Goal: Information Seeking & Learning: Check status

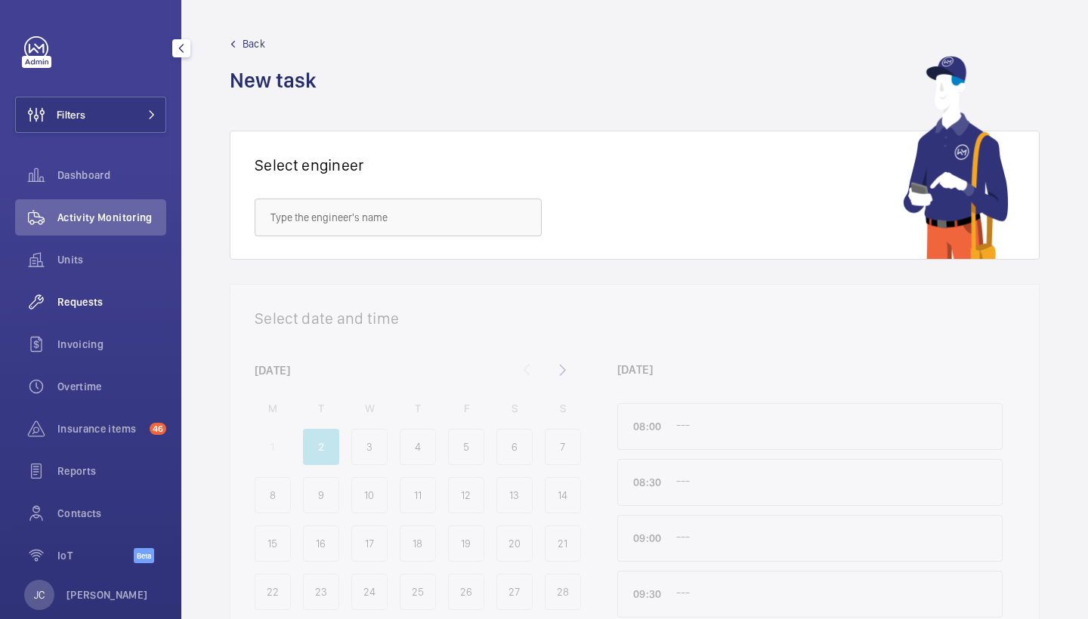
click at [82, 313] on div "Requests" at bounding box center [90, 302] width 151 height 36
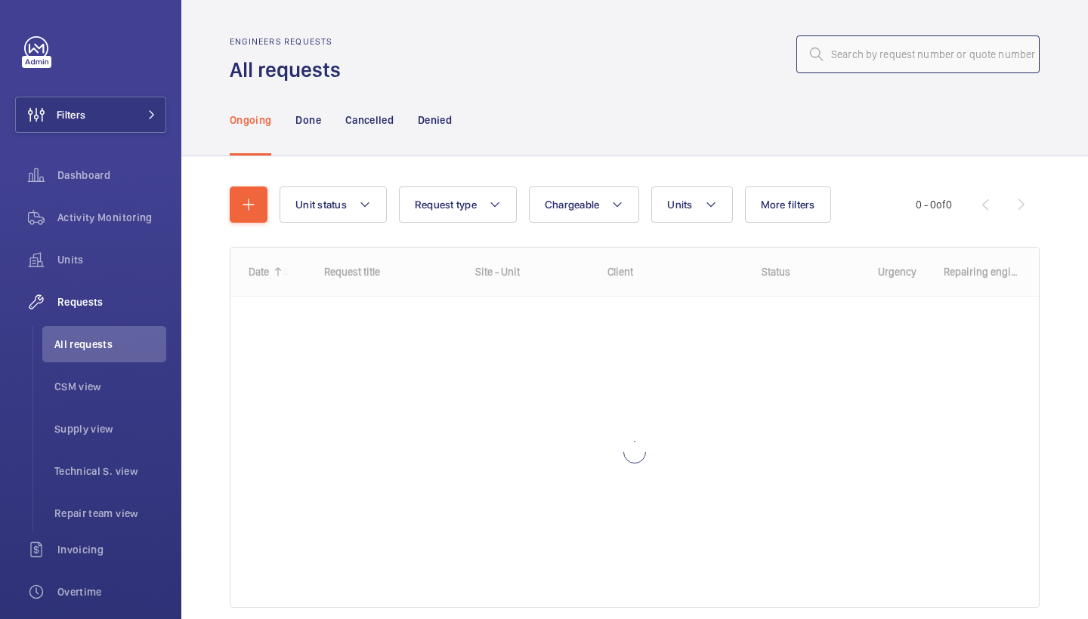
click at [880, 58] on input "text" at bounding box center [917, 54] width 243 height 38
type input "r25-10765"
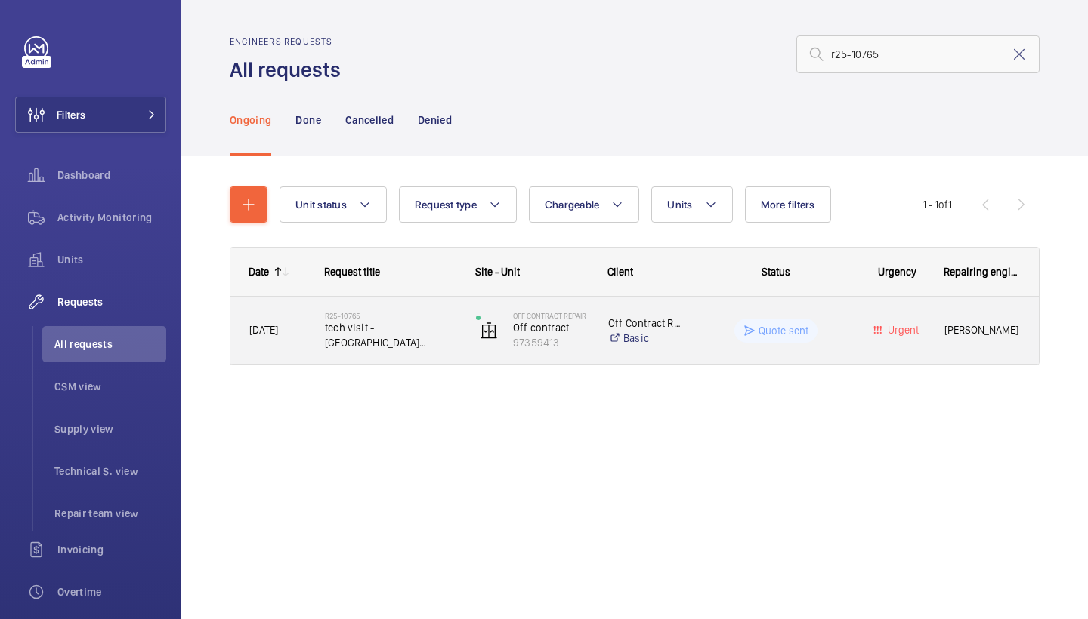
click at [383, 325] on span "tech visit - [GEOGRAPHIC_DATA] [STREET_ADDRESS][PERSON_NAME]" at bounding box center [390, 335] width 131 height 30
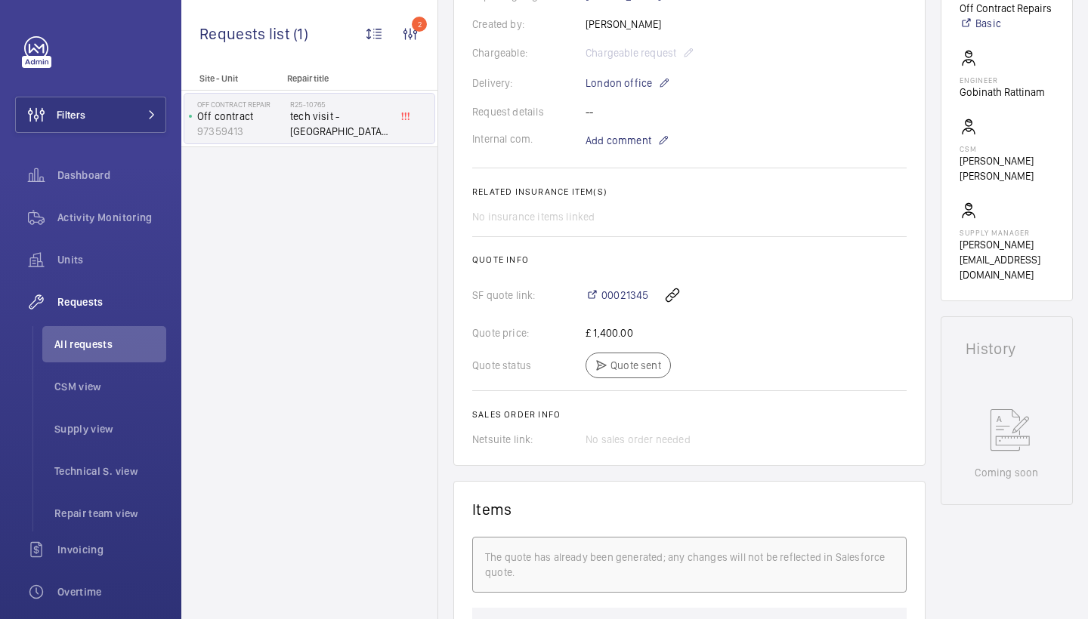
scroll to position [451, 0]
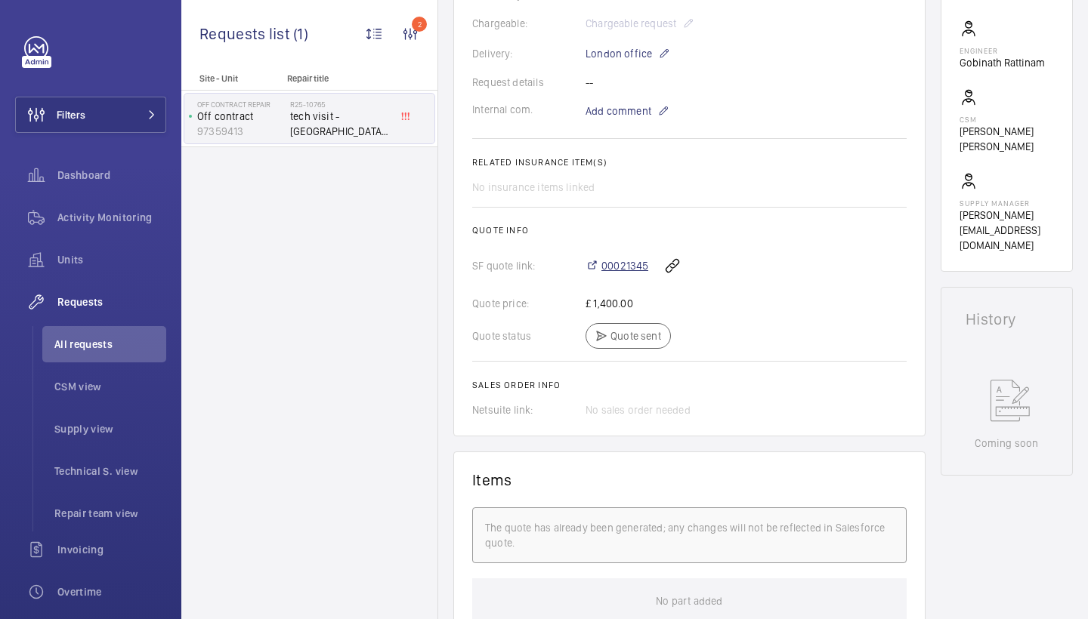
click at [639, 264] on span "00021345" at bounding box center [624, 265] width 47 height 15
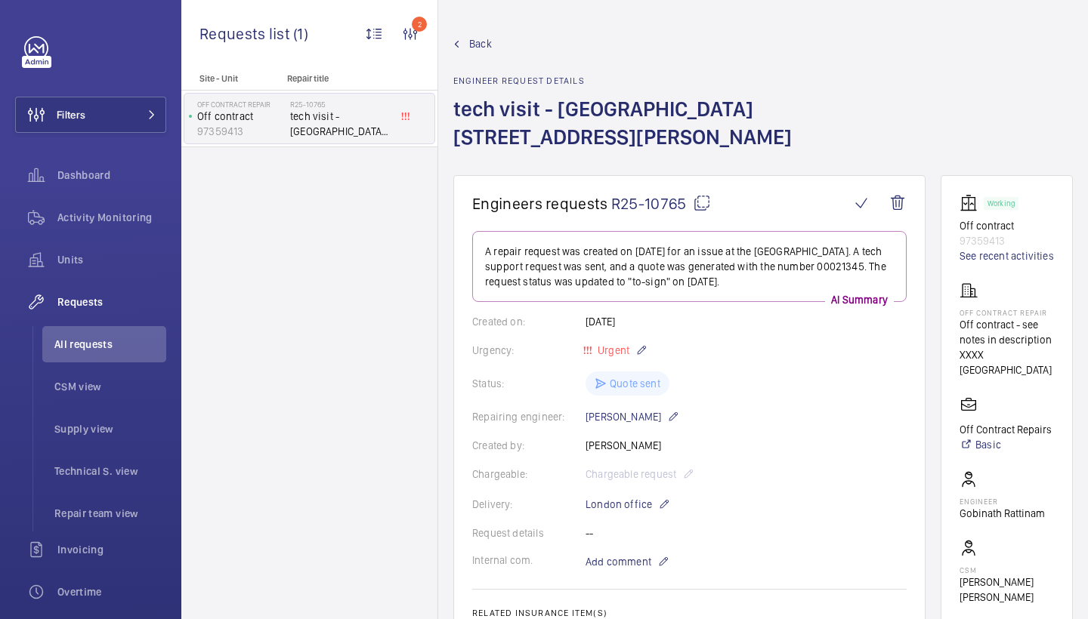
scroll to position [0, 0]
click at [130, 213] on span "Activity Monitoring" at bounding box center [111, 217] width 109 height 15
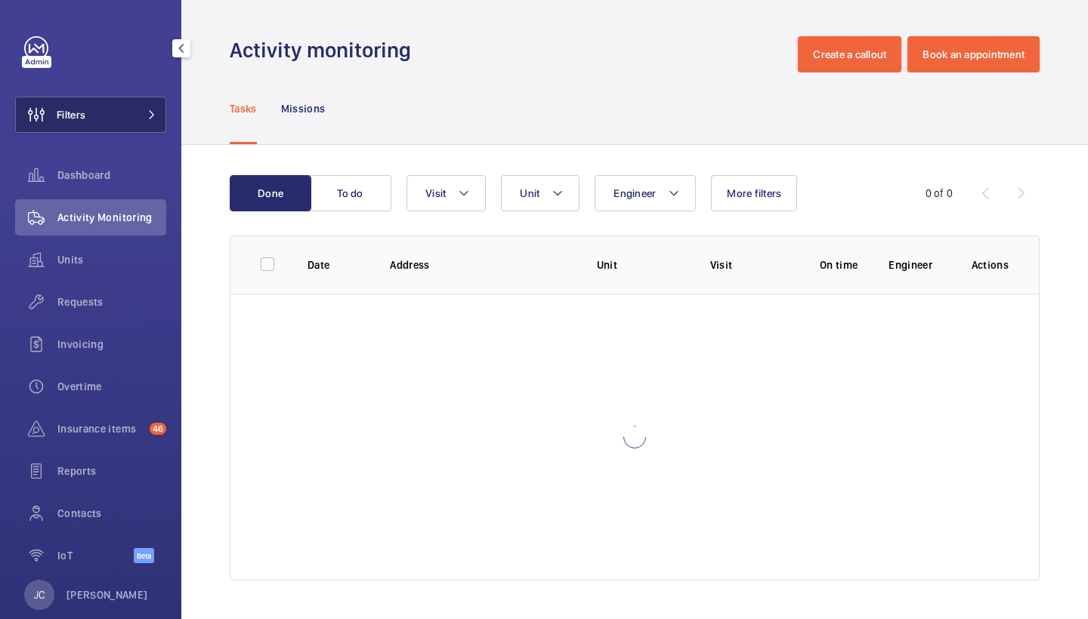
click at [141, 98] on button "Filters" at bounding box center [90, 115] width 151 height 36
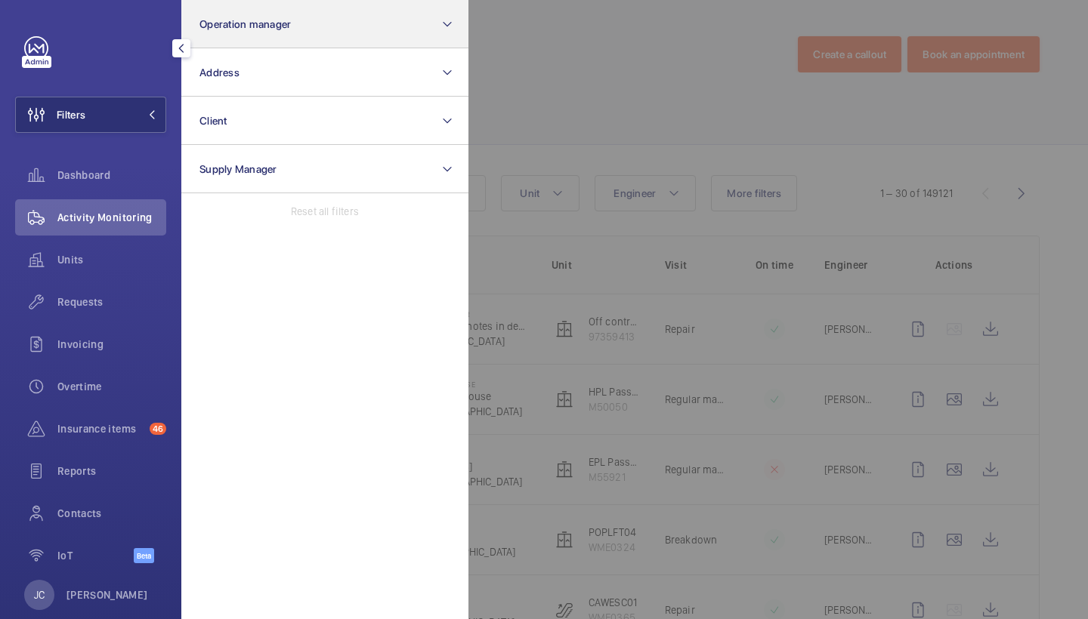
click at [255, 32] on button "Operation manager" at bounding box center [324, 24] width 287 height 48
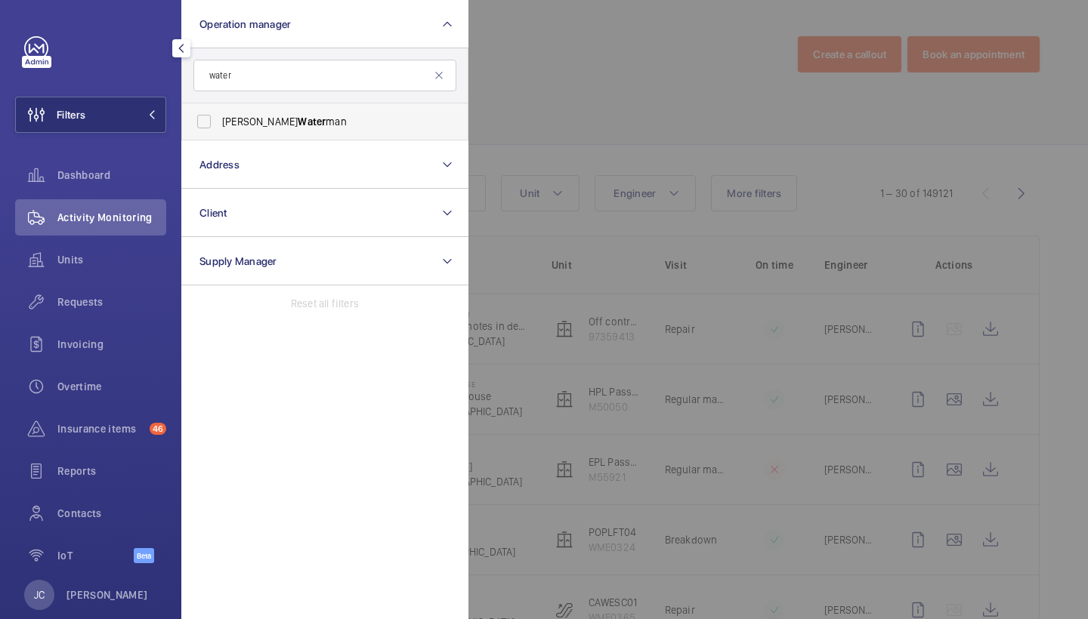
type input "water"
click at [250, 131] on label "Alex Water man" at bounding box center [313, 121] width 263 height 36
click at [219, 131] on input "Alex Water man" at bounding box center [204, 121] width 30 height 30
checkbox input "true"
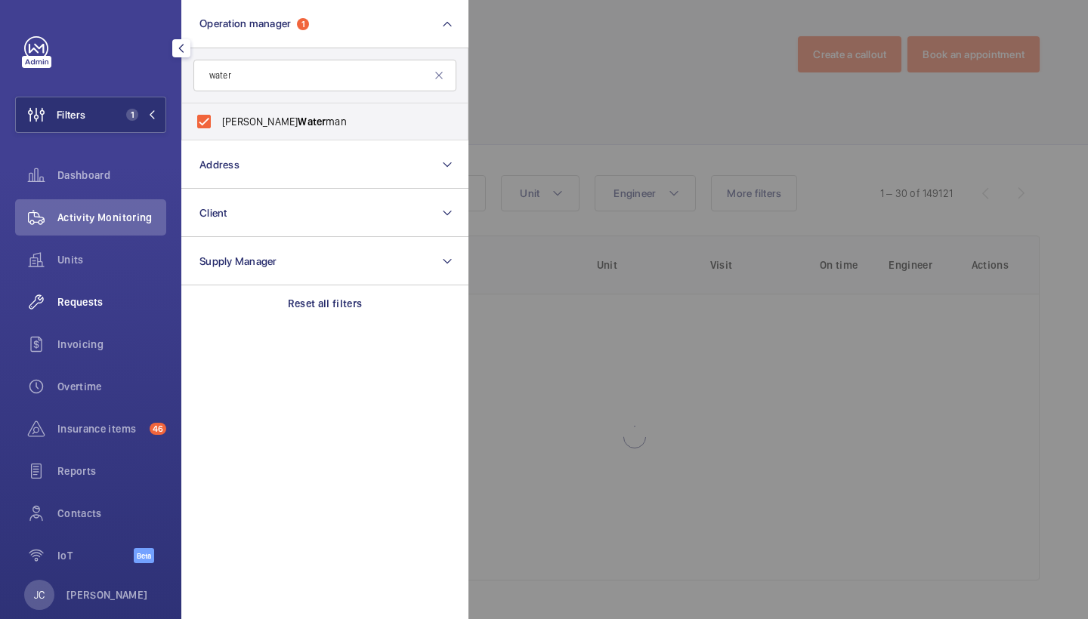
click at [97, 295] on span "Requests" at bounding box center [111, 302] width 109 height 15
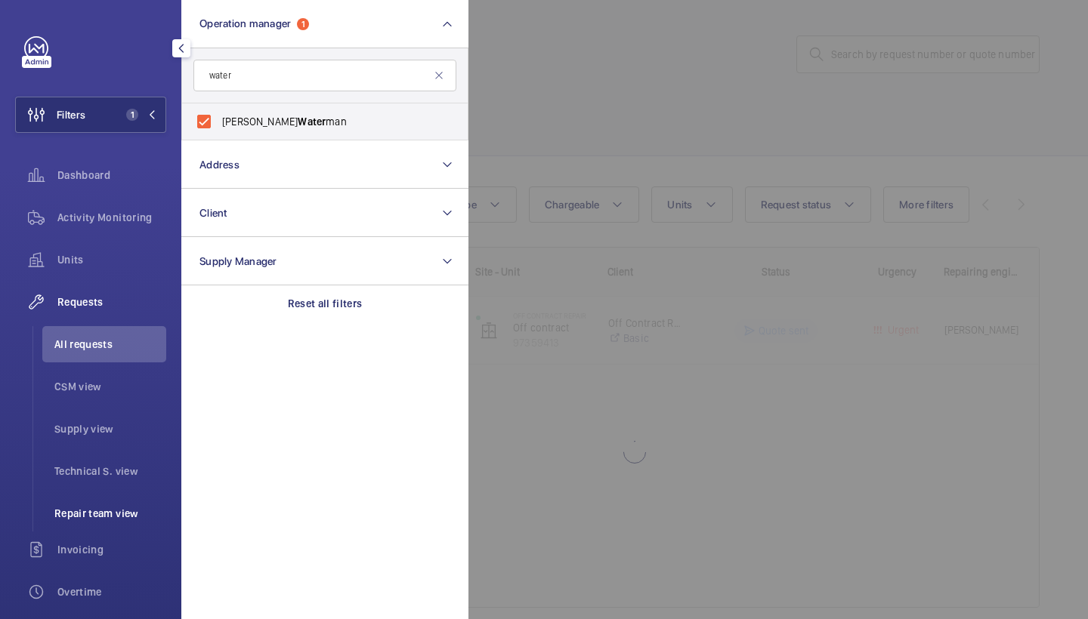
click at [90, 516] on span "Repair team view" at bounding box center [110, 513] width 112 height 15
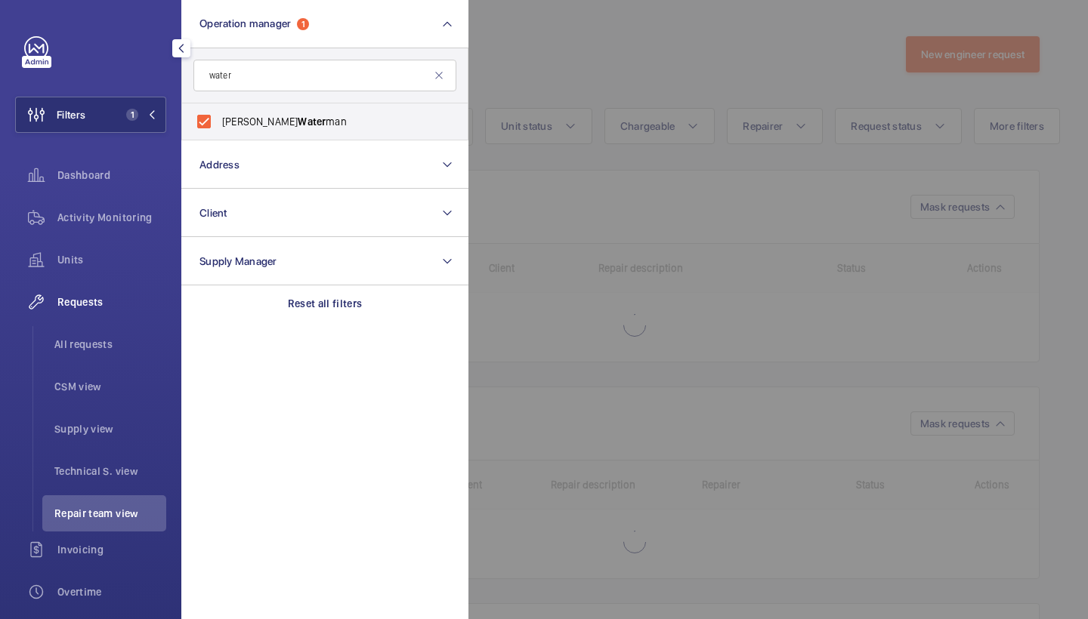
click at [632, 79] on div at bounding box center [1012, 309] width 1088 height 619
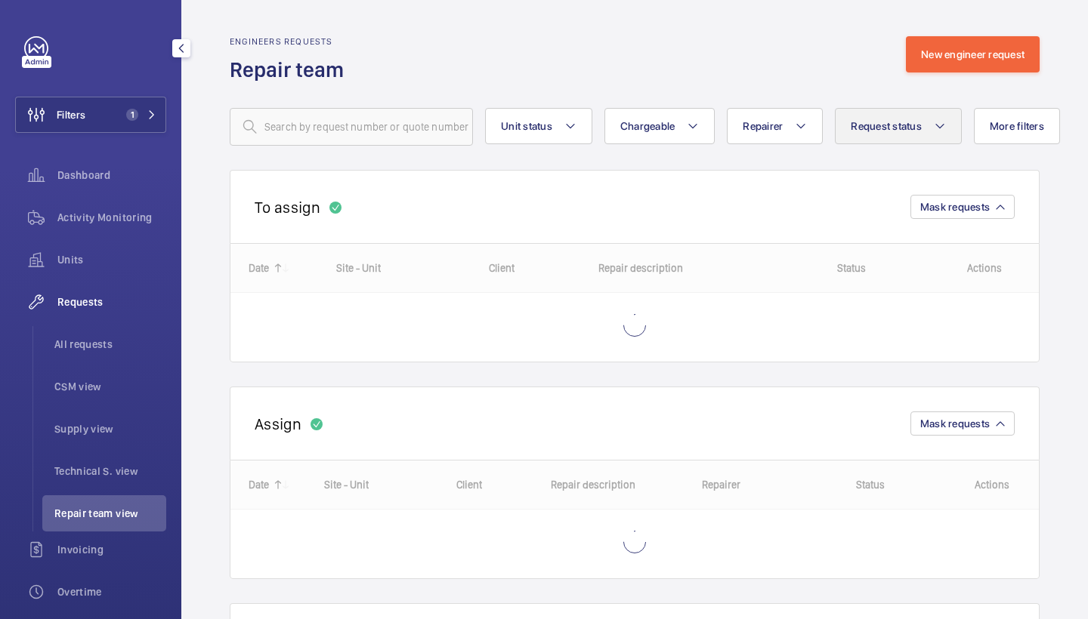
click at [930, 129] on button "Request status" at bounding box center [898, 126] width 127 height 36
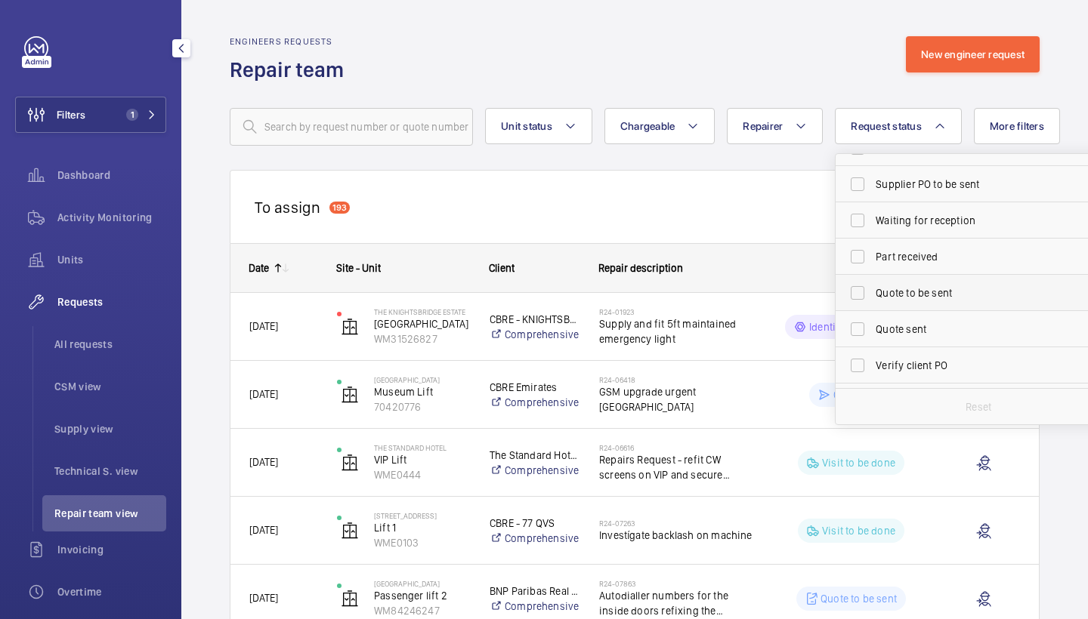
scroll to position [134, 0]
click at [927, 295] on span "Quote to be sent" at bounding box center [979, 291] width 208 height 15
click at [872, 295] on input "Quote to be sent" at bounding box center [857, 291] width 30 height 30
checkbox input "true"
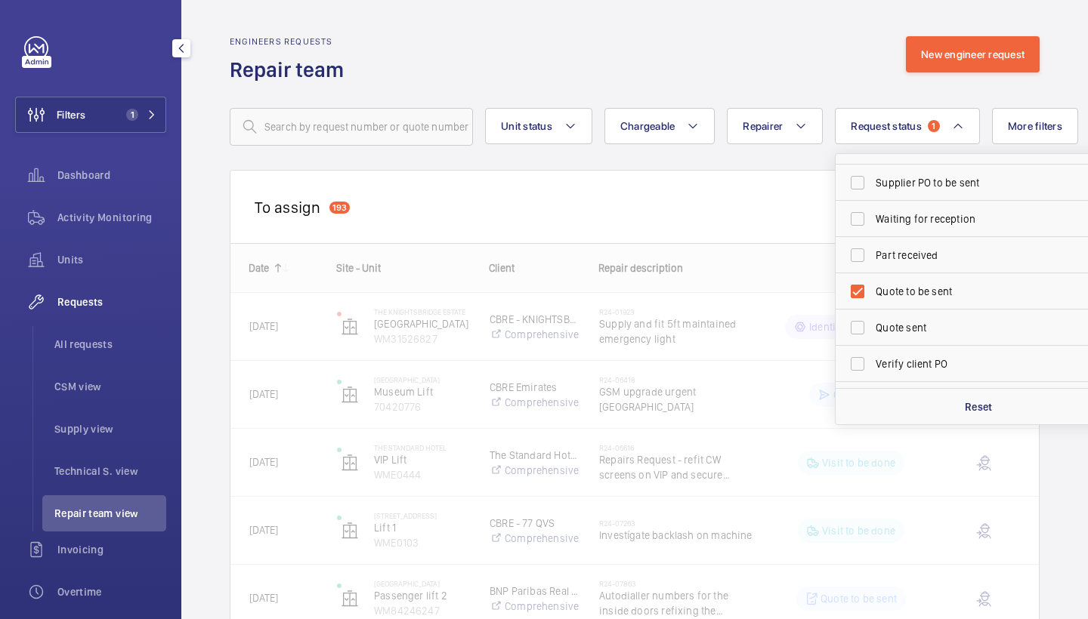
click at [785, 51] on div "Engineers requests Repair team New engineer request" at bounding box center [635, 60] width 810 height 48
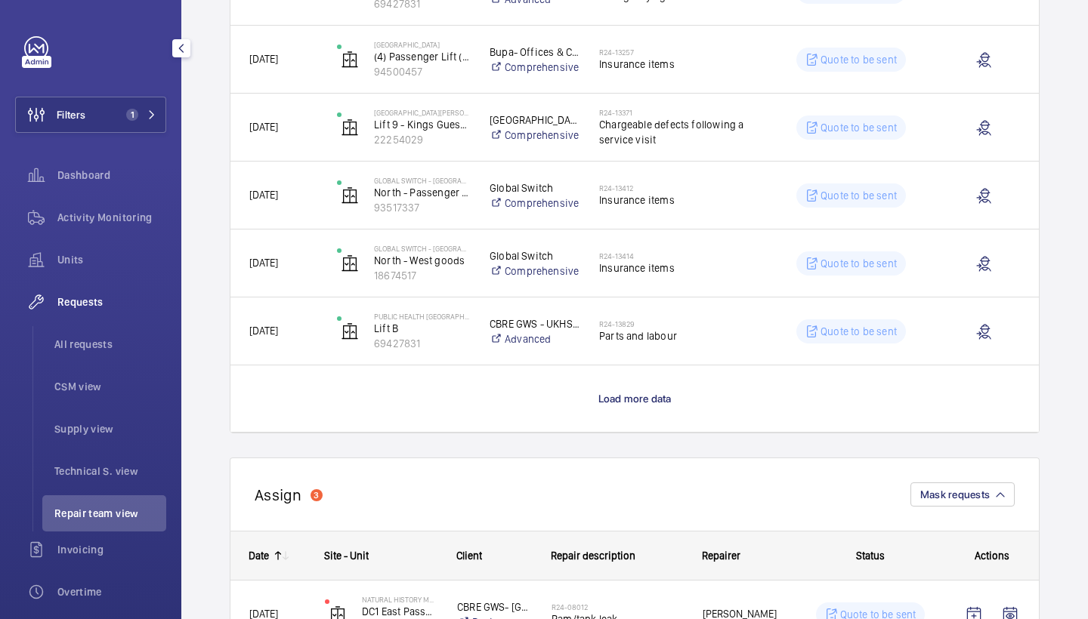
scroll to position [1295, 0]
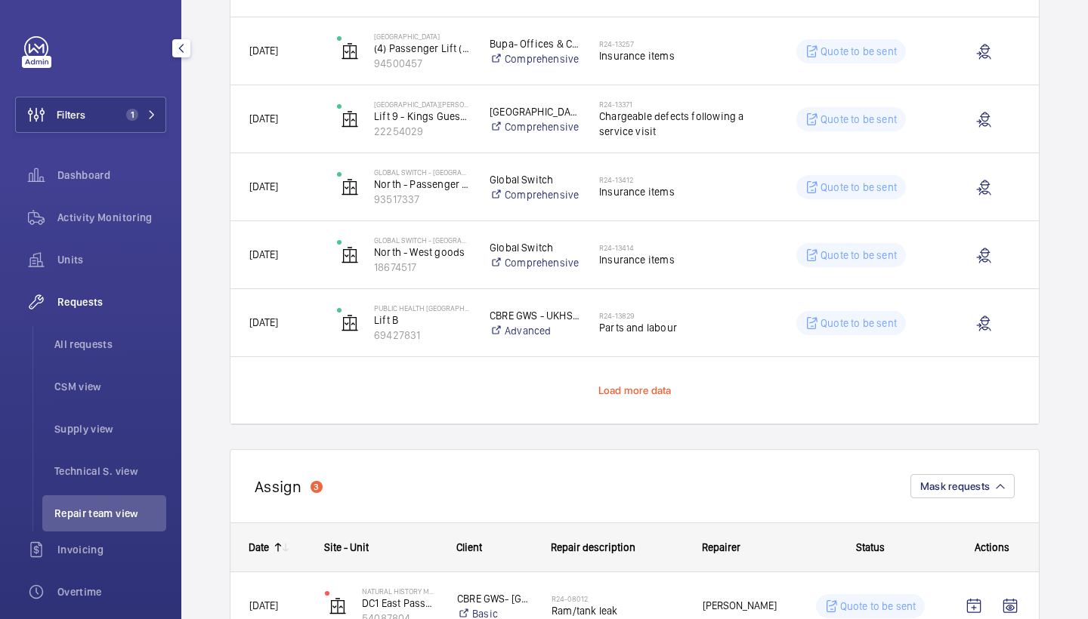
click at [639, 393] on span "Load more data" at bounding box center [634, 390] width 73 height 12
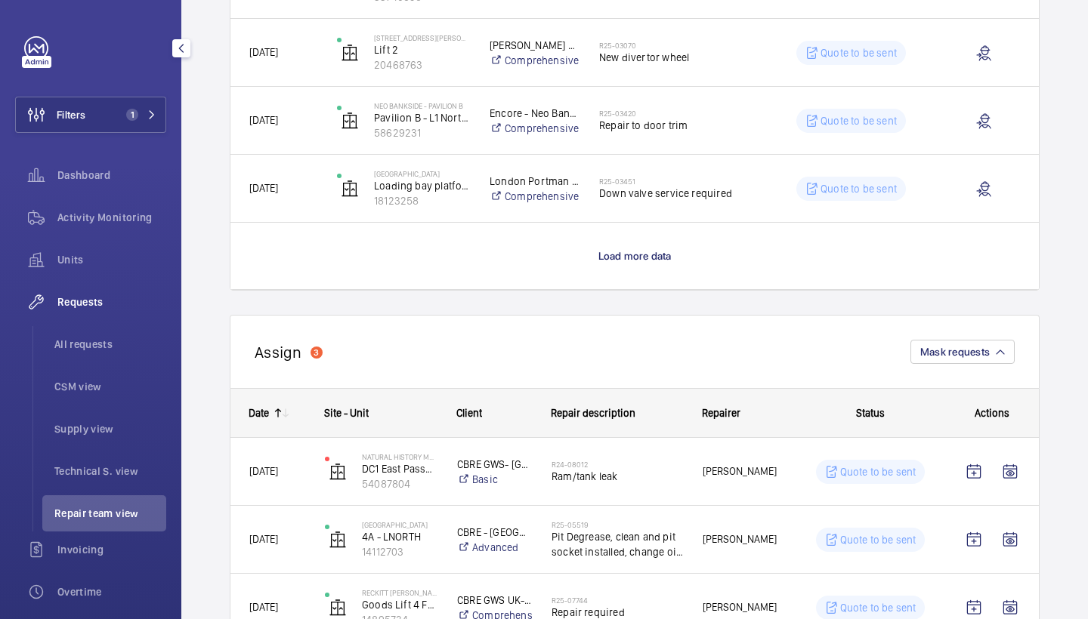
scroll to position [2845, 0]
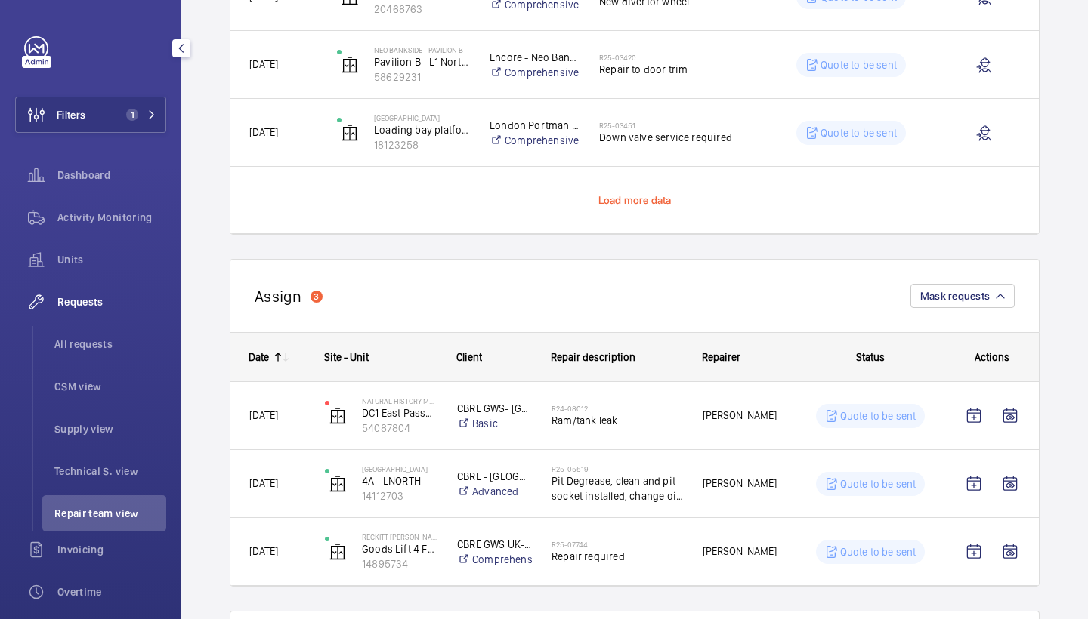
click at [604, 203] on span "Load more data" at bounding box center [634, 200] width 73 height 12
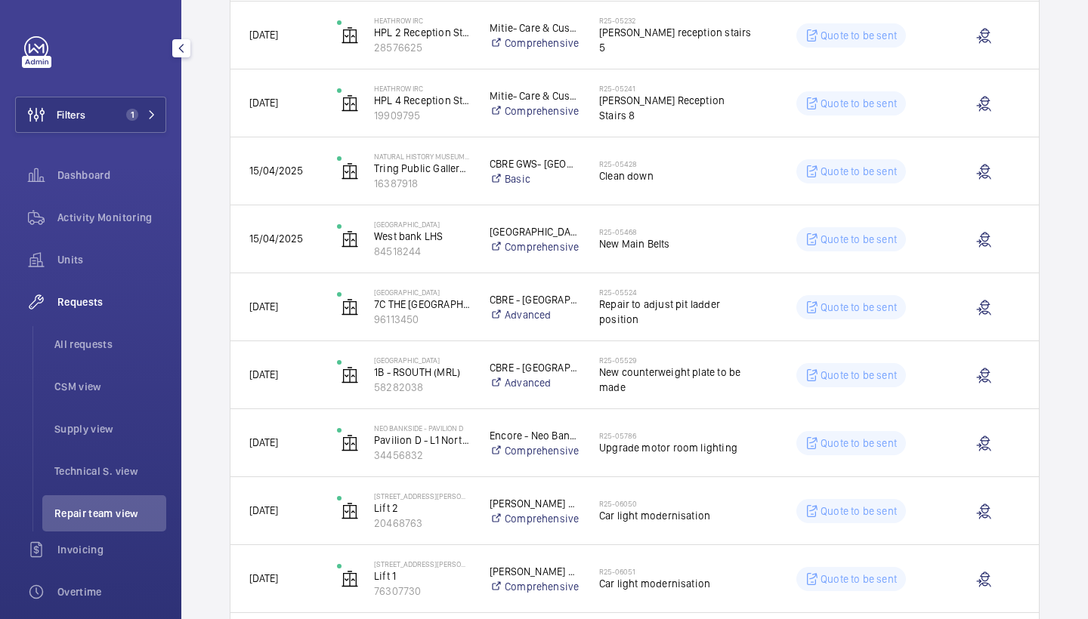
scroll to position [4090, 0]
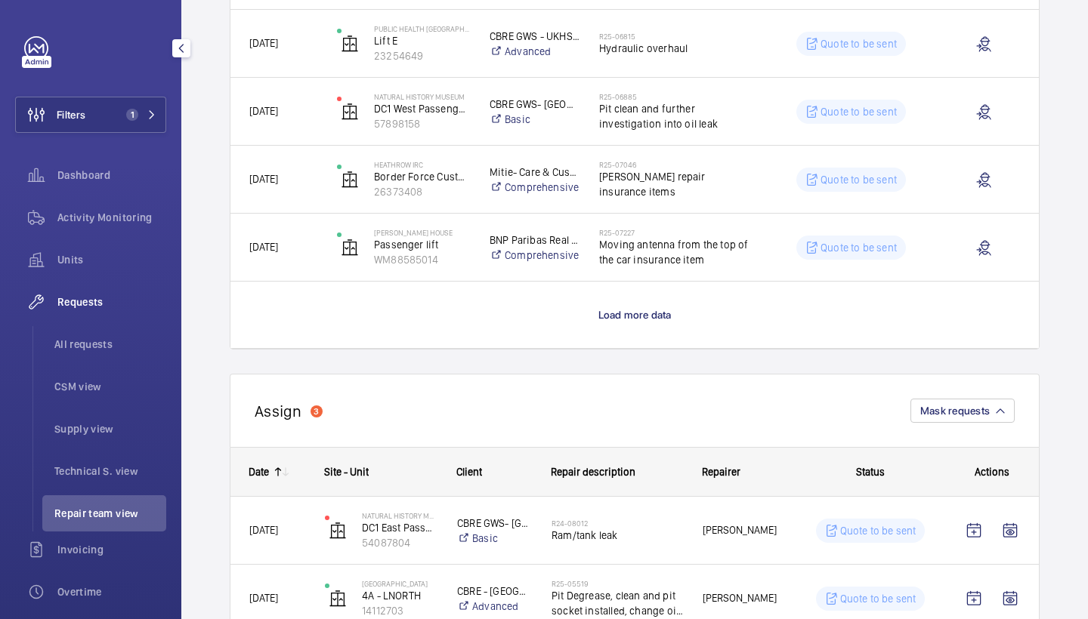
click at [622, 322] on p "Load more data" at bounding box center [634, 314] width 73 height 15
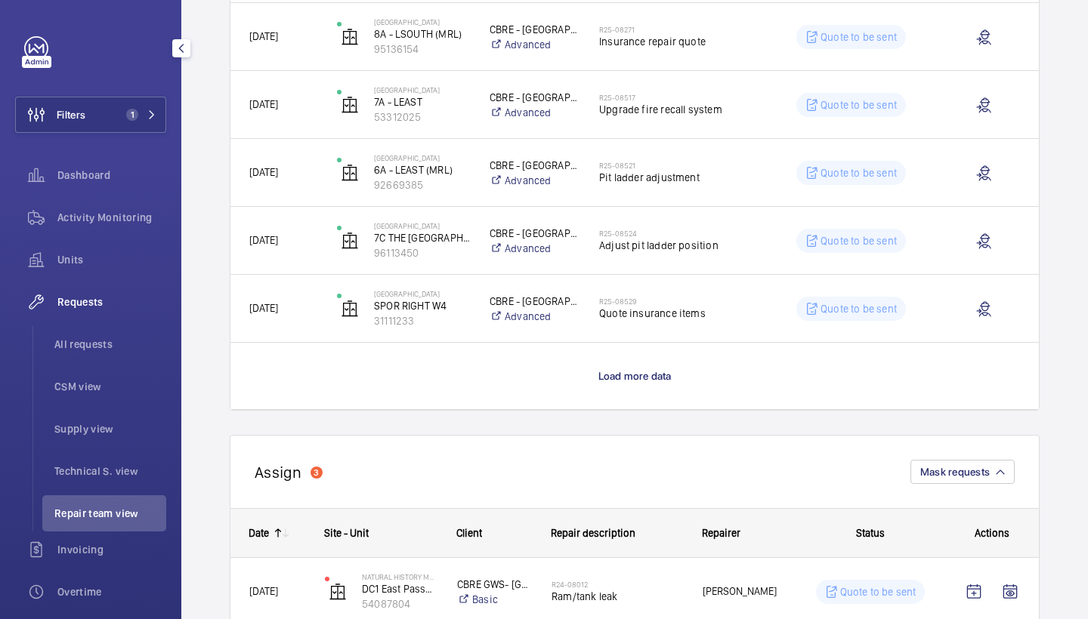
scroll to position [5391, 0]
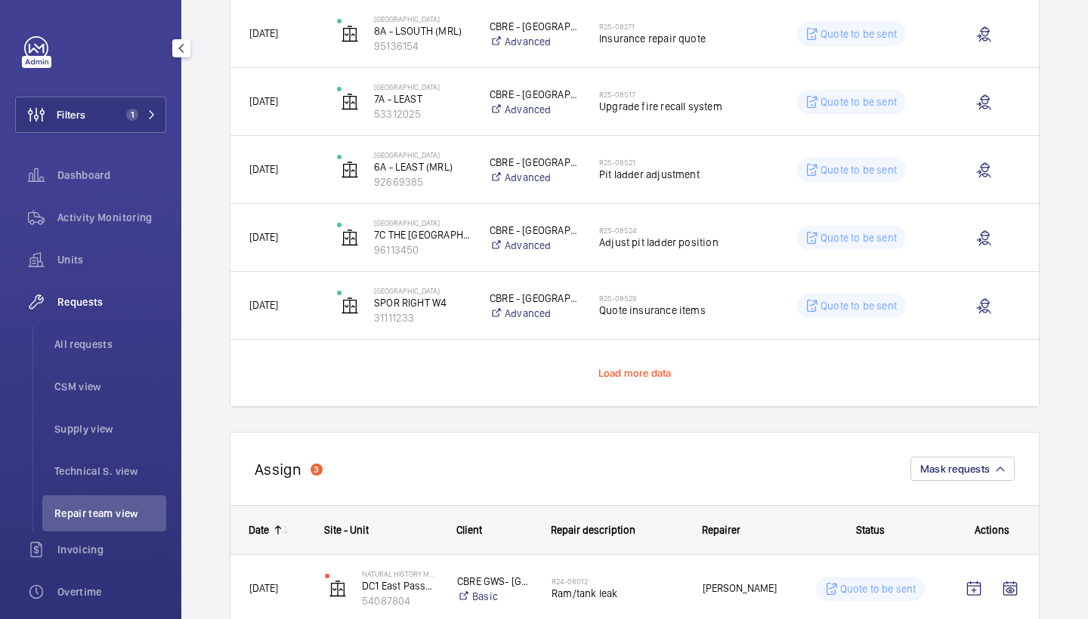
click at [617, 369] on span "Load more data" at bounding box center [634, 373] width 73 height 12
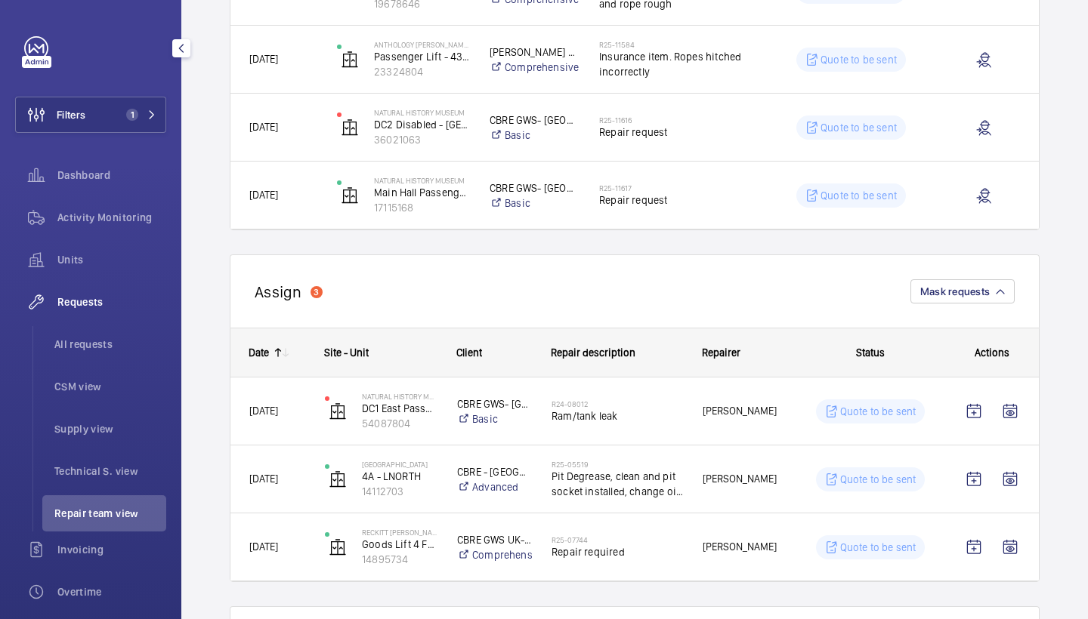
scroll to position [6481, 0]
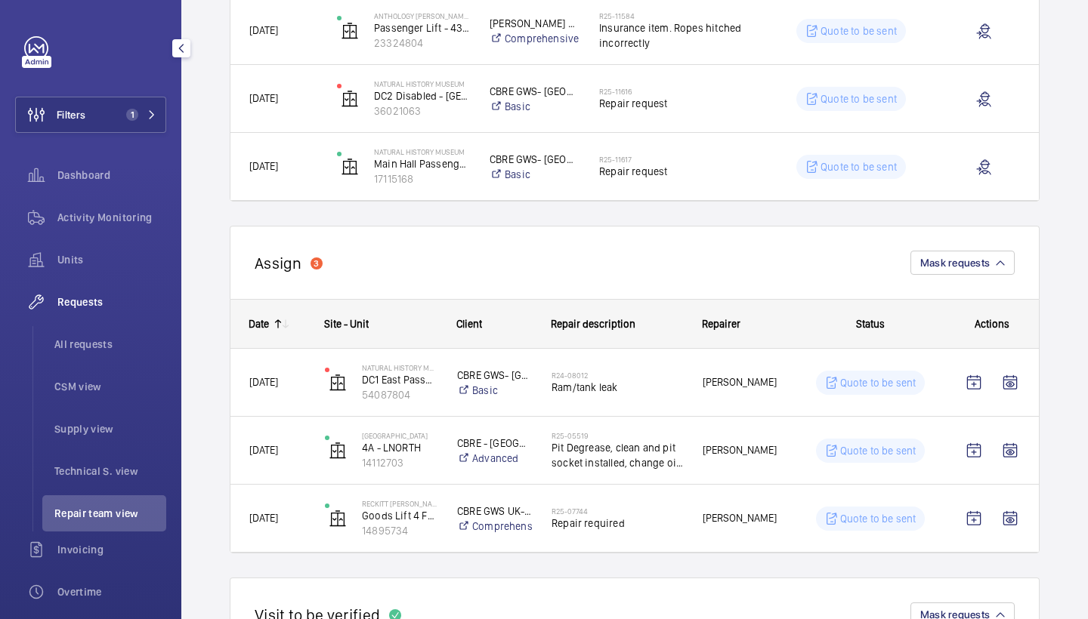
click at [958, 279] on div "Assign 3 Mask requests" at bounding box center [635, 262] width 810 height 73
click at [961, 266] on span "Mask requests" at bounding box center [954, 263] width 69 height 12
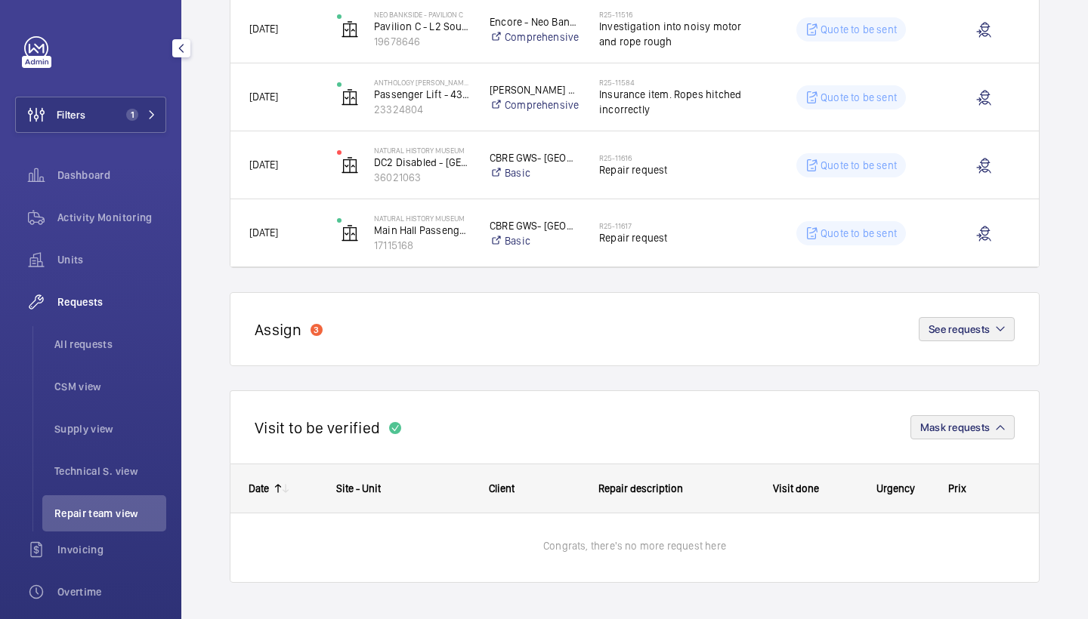
click at [950, 427] on span "Mask requests" at bounding box center [954, 427] width 69 height 12
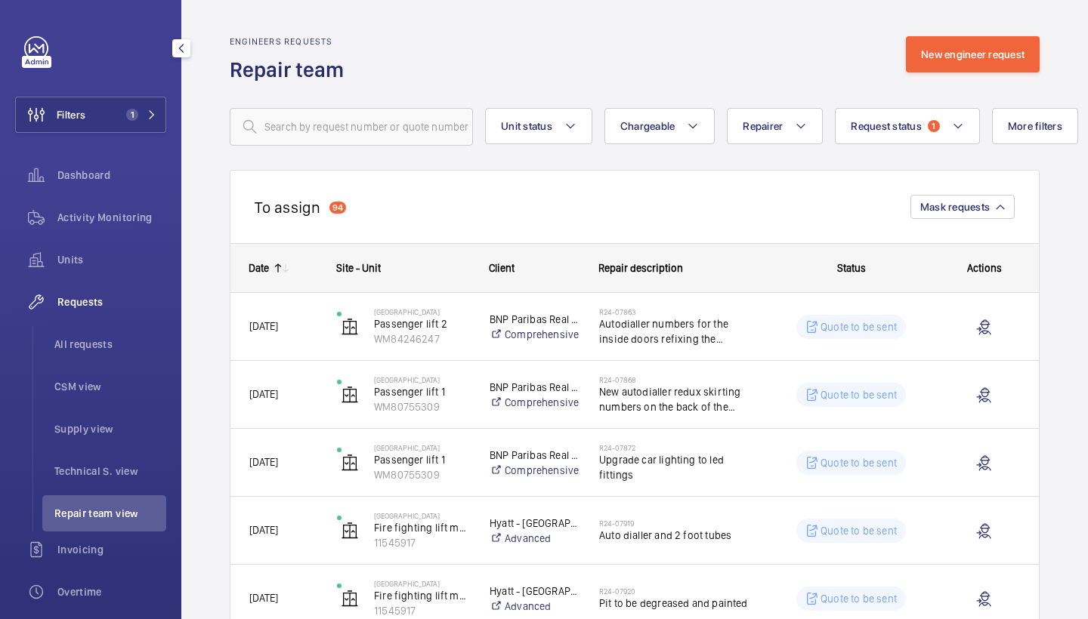
scroll to position [-2, 0]
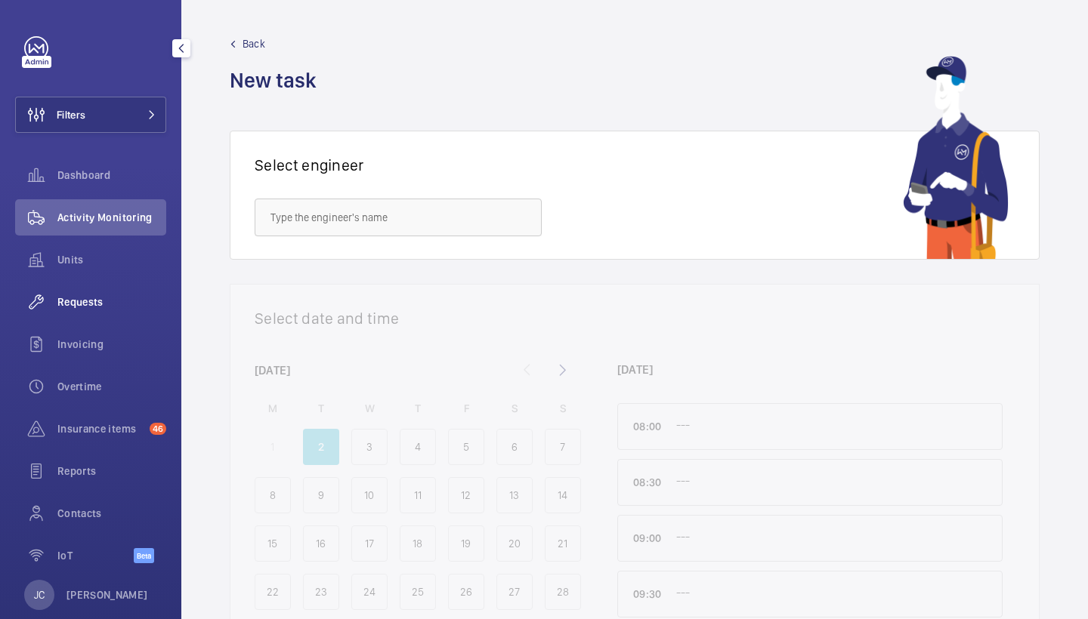
drag, startPoint x: 0, startPoint y: 0, endPoint x: 110, endPoint y: 301, distance: 320.9
click at [110, 301] on span "Requests" at bounding box center [111, 302] width 109 height 15
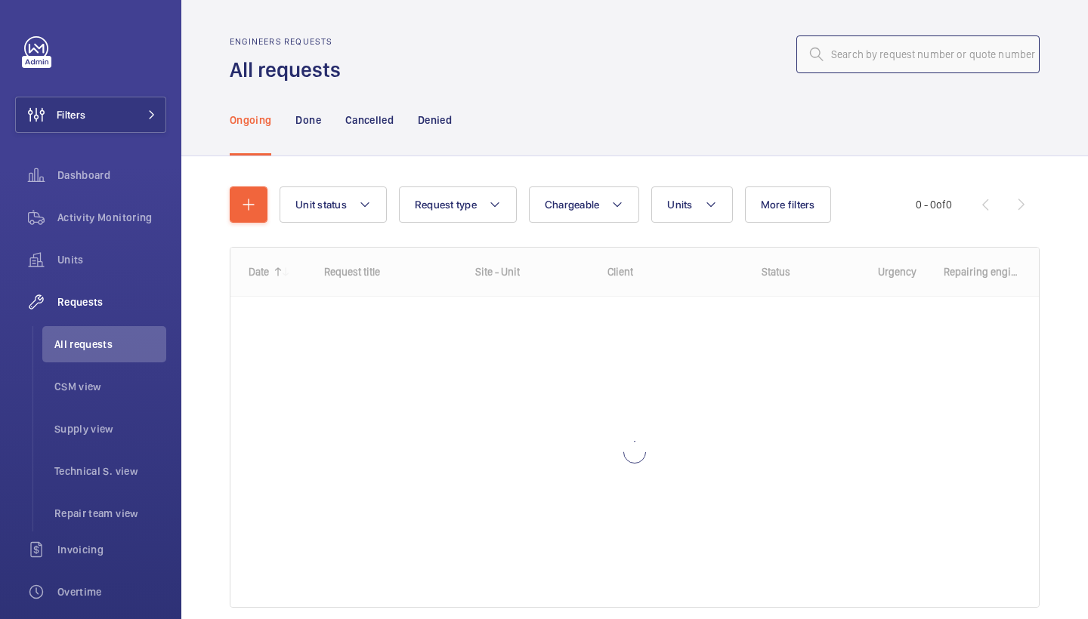
click at [967, 46] on input "text" at bounding box center [917, 54] width 243 height 38
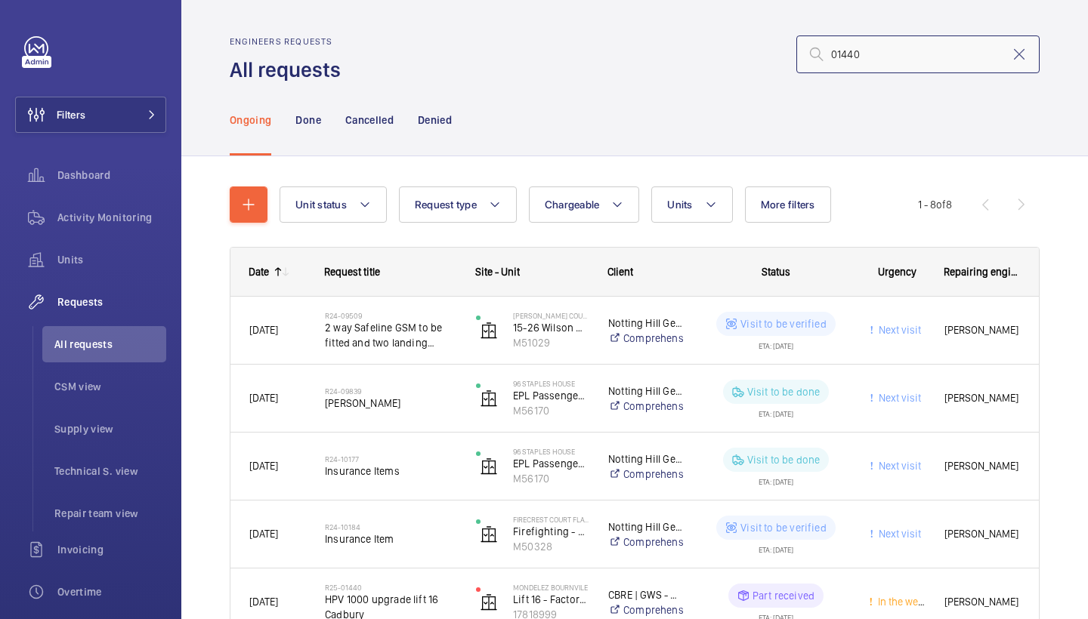
click at [830, 55] on input "01440" at bounding box center [917, 54] width 243 height 38
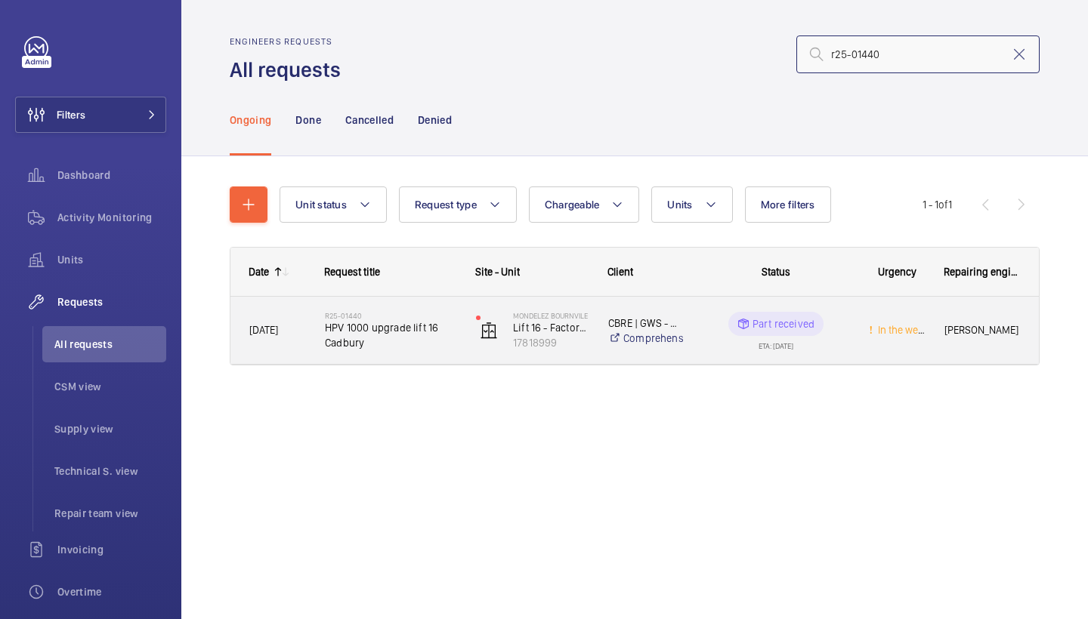
type input "r25-01440"
click at [427, 335] on span "HPV 1000 upgrade lift 16 Cadbury" at bounding box center [390, 335] width 131 height 30
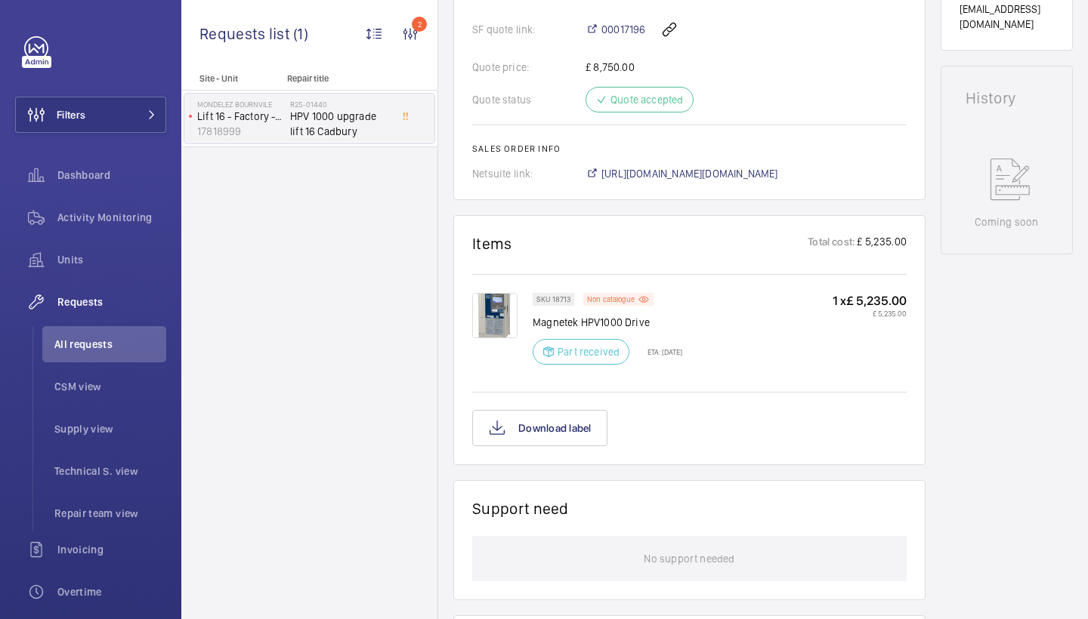
scroll to position [662, 0]
click at [778, 172] on span "https://6461500.app.netsuite.com/app/accounting/transactions/salesord.nl?id=292…" at bounding box center [689, 170] width 177 height 15
